Goal: Information Seeking & Learning: Learn about a topic

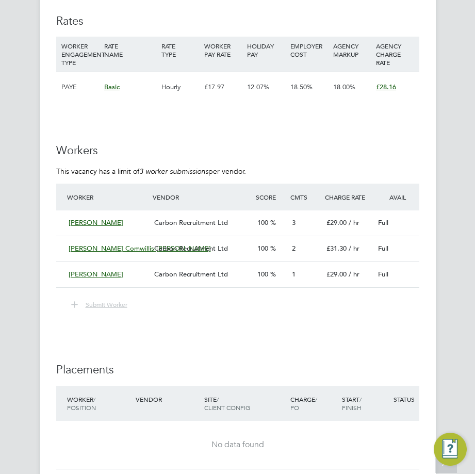
scroll to position [18, 87]
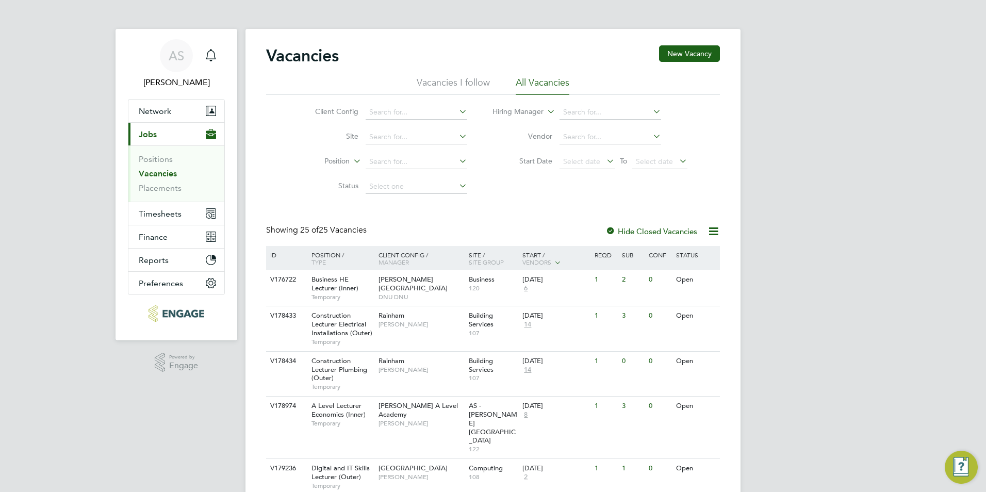
click at [164, 172] on link "Vacancies" at bounding box center [158, 174] width 38 height 10
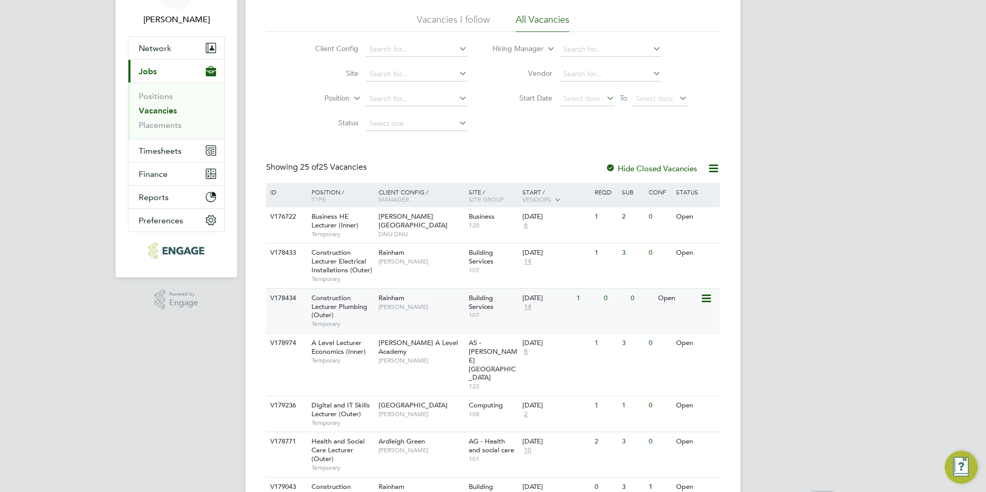
scroll to position [103, 0]
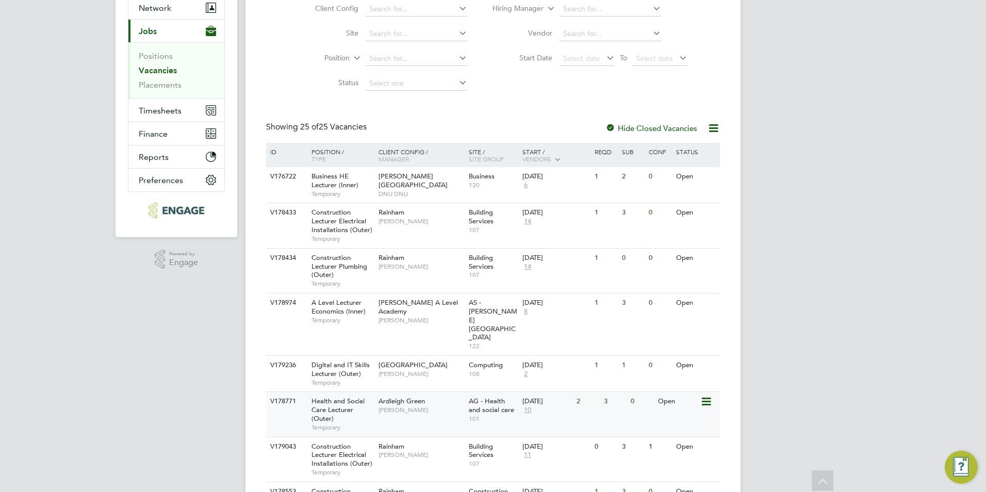
click at [429, 406] on span "Roslyn O'Garro" at bounding box center [421, 410] width 85 height 8
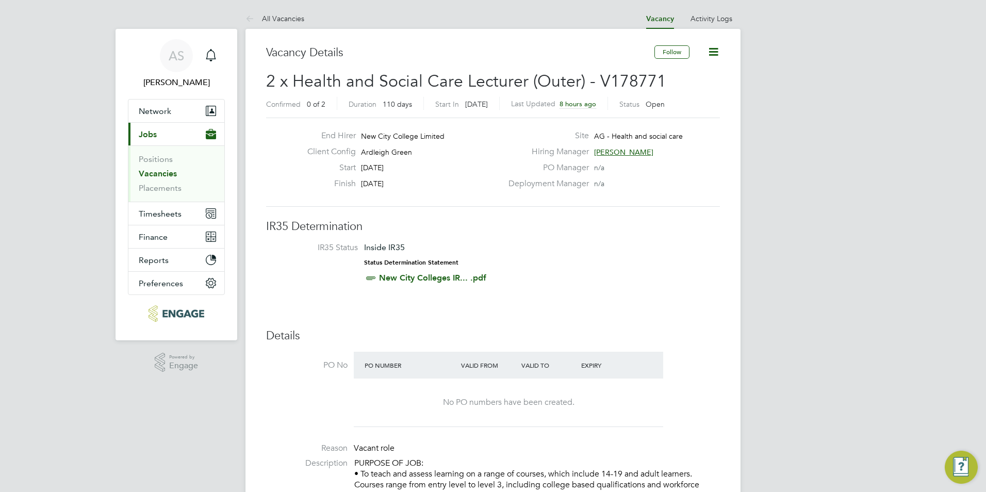
click at [170, 174] on link "Vacancies" at bounding box center [158, 174] width 38 height 10
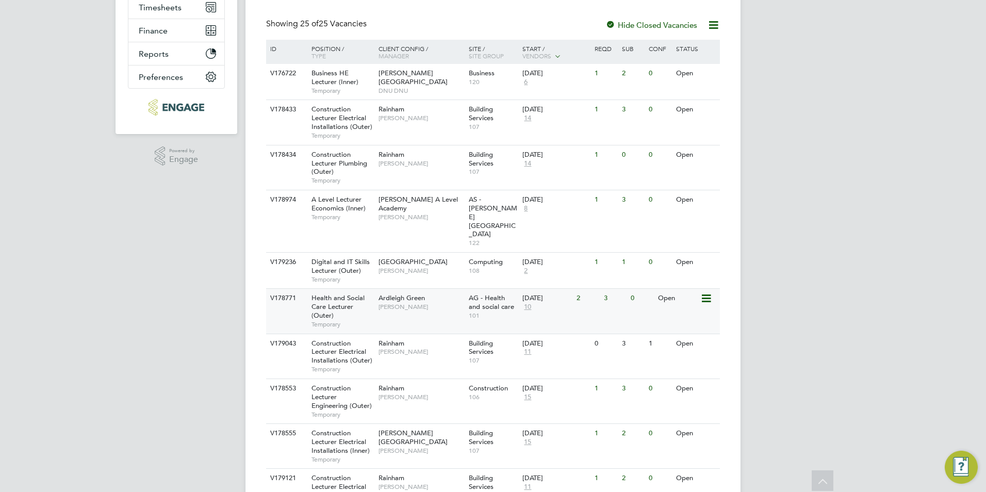
click at [354, 290] on div "Health and Social Care Lecturer (Outer) Temporary" at bounding box center [340, 311] width 72 height 44
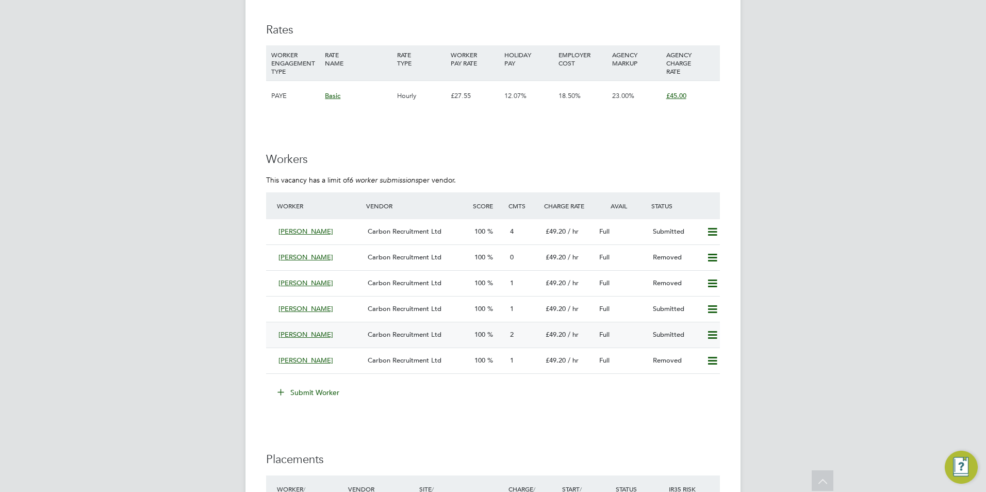
scroll to position [1651, 0]
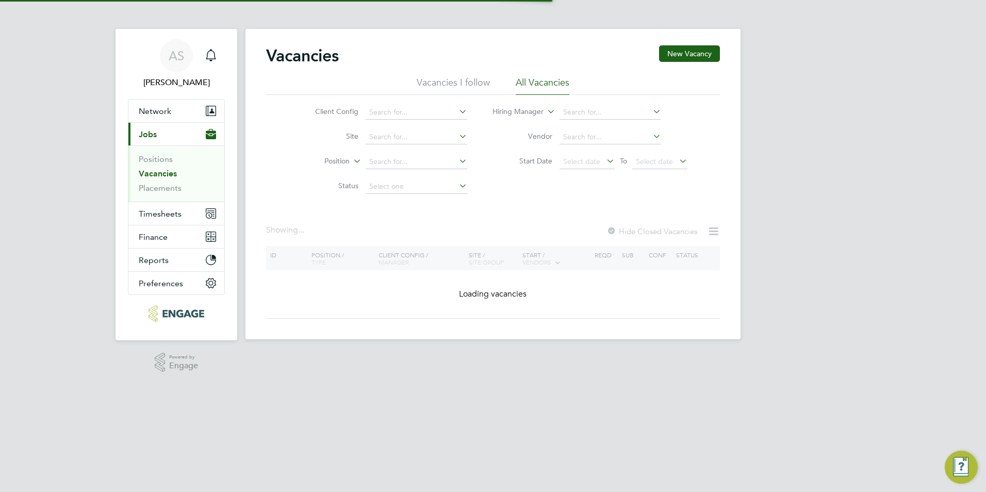
click at [169, 171] on link "Vacancies" at bounding box center [158, 174] width 38 height 10
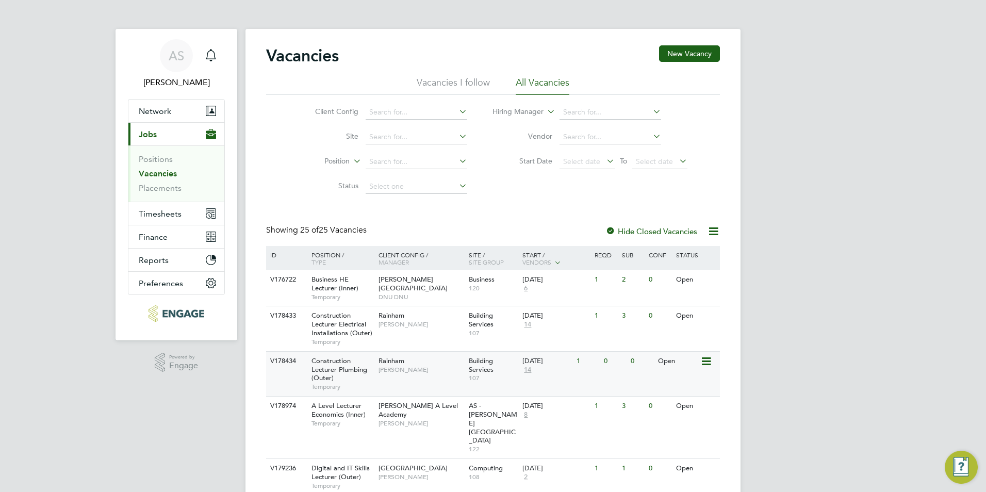
scroll to position [103, 0]
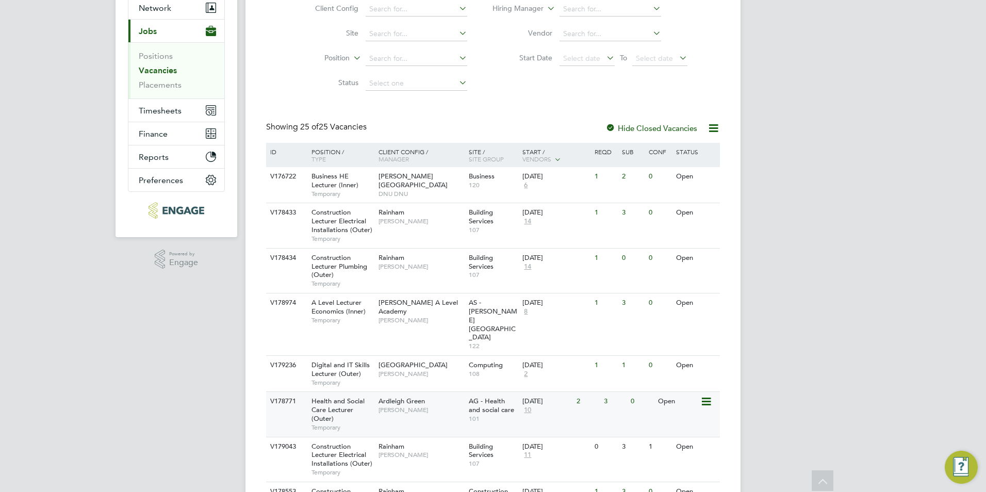
click at [417, 392] on div "Ardleigh Green Roslyn O'Garro" at bounding box center [421, 405] width 90 height 27
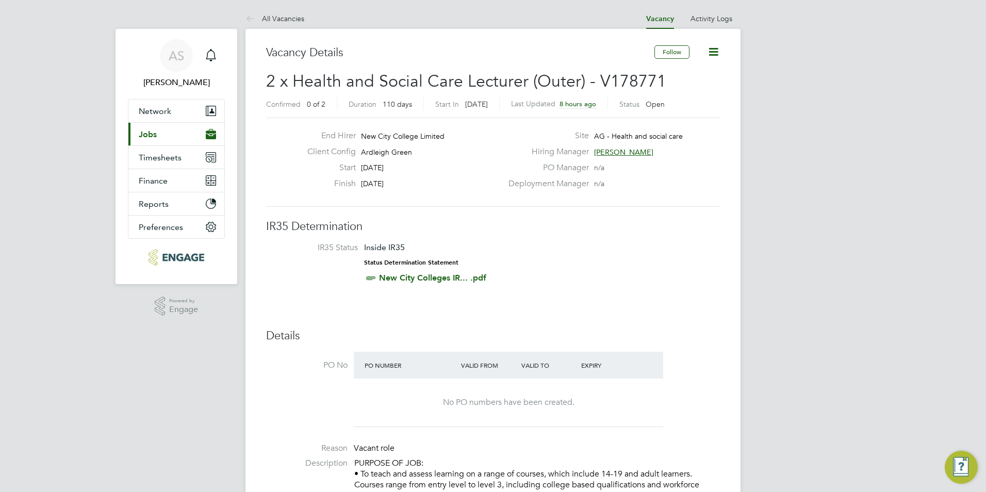
click at [212, 132] on icon "Main navigation" at bounding box center [211, 131] width 10 height 5
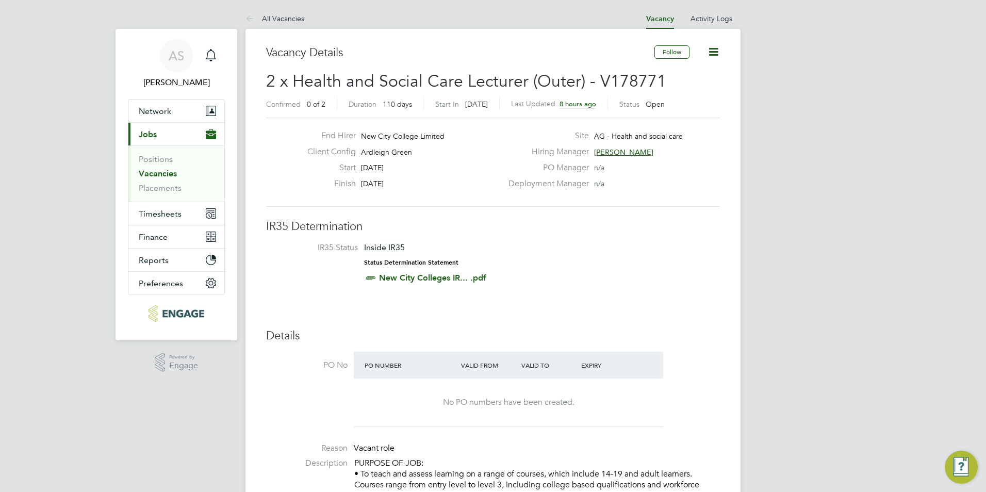
click at [166, 170] on link "Vacancies" at bounding box center [158, 174] width 38 height 10
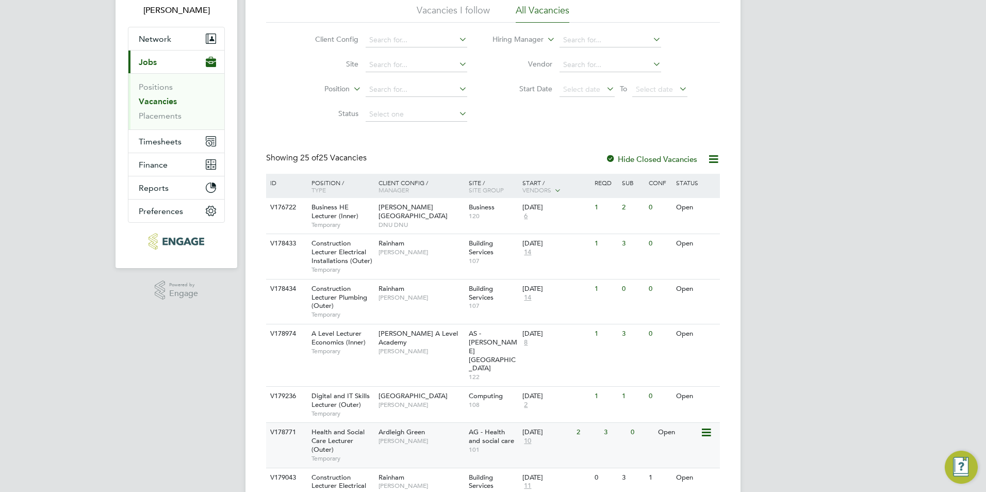
scroll to position [155, 0]
